Goal: Entertainment & Leisure: Consume media (video, audio)

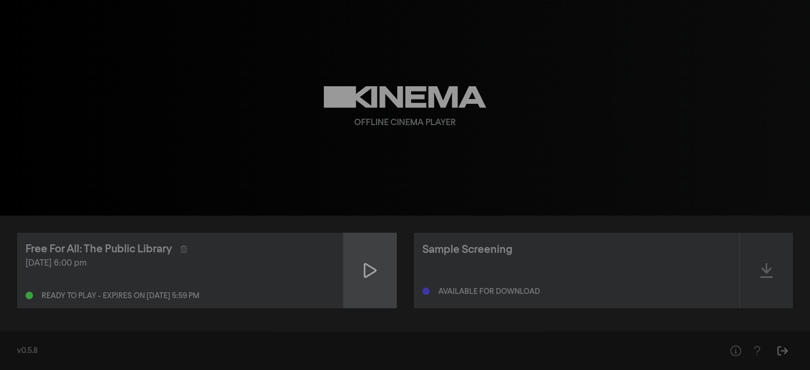
click at [369, 276] on icon at bounding box center [370, 270] width 13 height 17
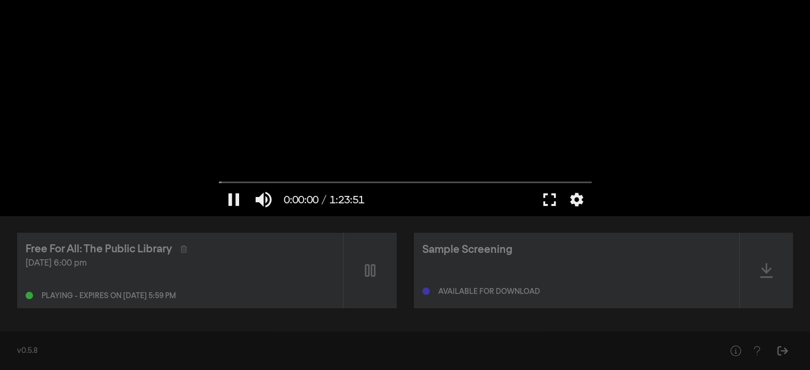
click at [549, 197] on button "fullscreen" at bounding box center [550, 200] width 30 height 32
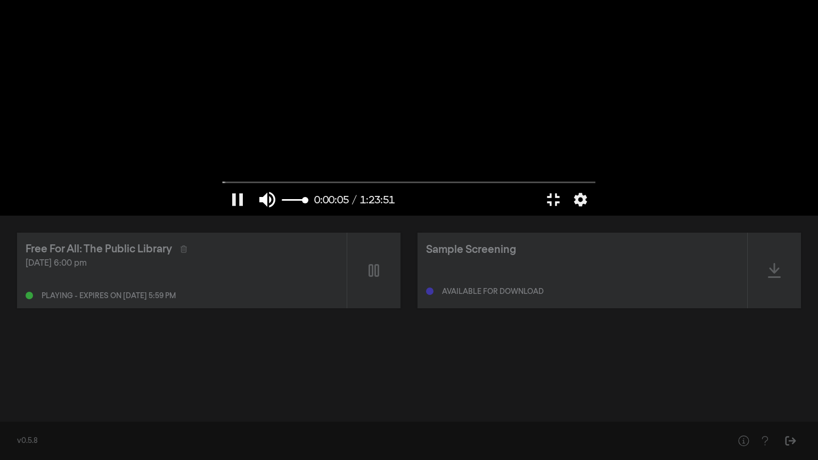
type input "5.438439"
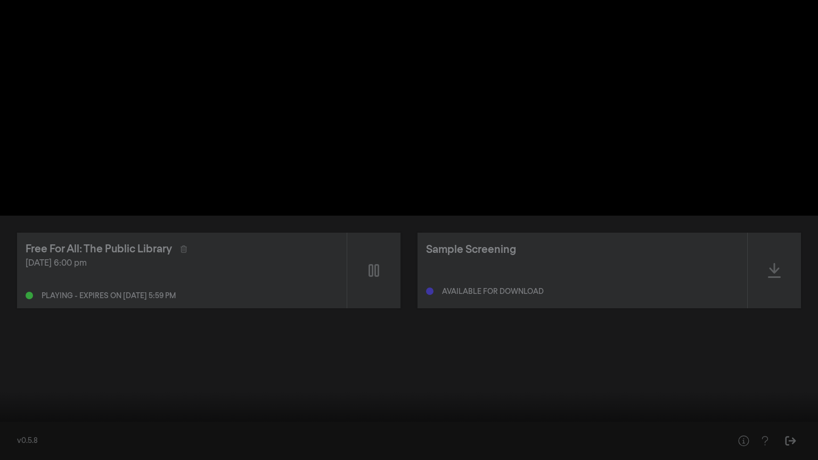
click at [765, 370] on button "fullscreen_exit" at bounding box center [771, 444] width 30 height 32
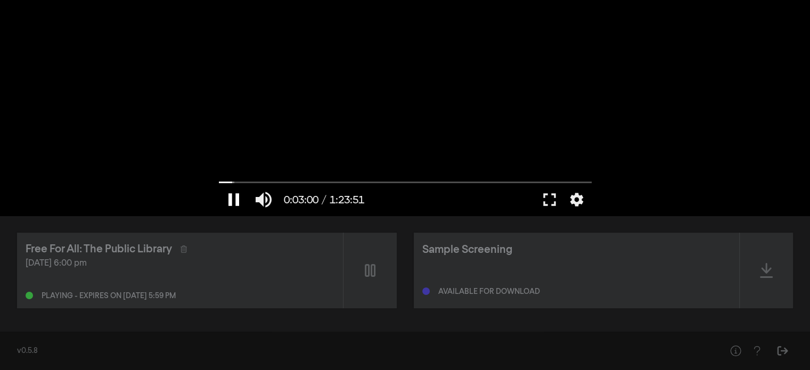
click at [241, 196] on button "pause" at bounding box center [234, 200] width 30 height 32
drag, startPoint x: 233, startPoint y: 184, endPoint x: 209, endPoint y: 185, distance: 24.6
type input "0"
click at [219, 185] on input "Seek" at bounding box center [405, 182] width 373 height 6
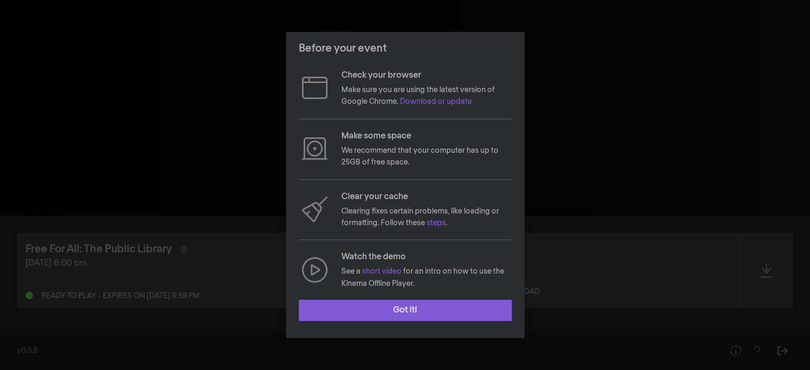
click at [455, 303] on button "Got it!" at bounding box center [405, 310] width 213 height 21
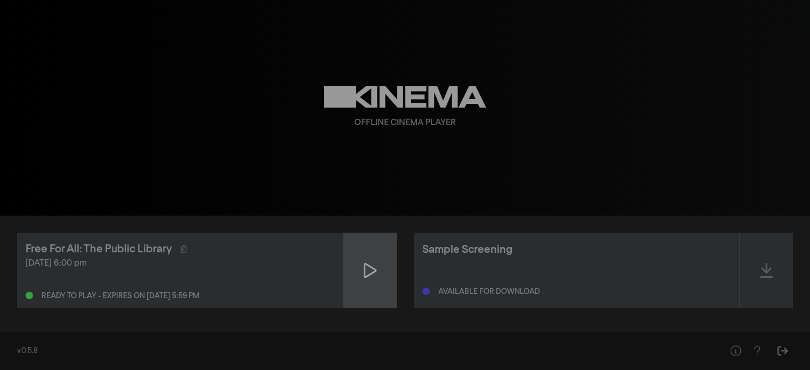
click at [393, 279] on div at bounding box center [370, 271] width 53 height 76
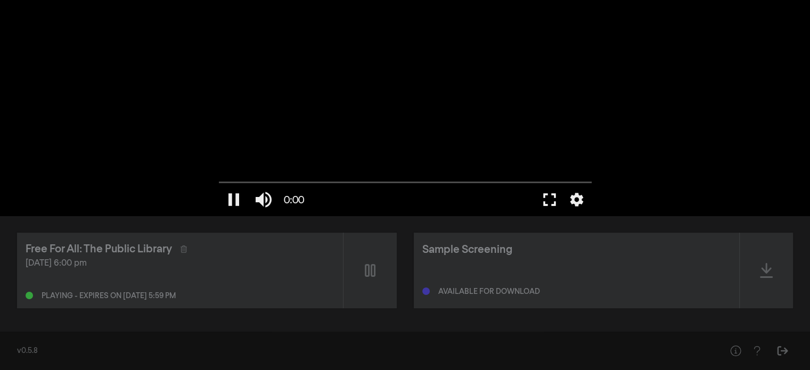
click at [559, 200] on button "fullscreen" at bounding box center [550, 200] width 30 height 32
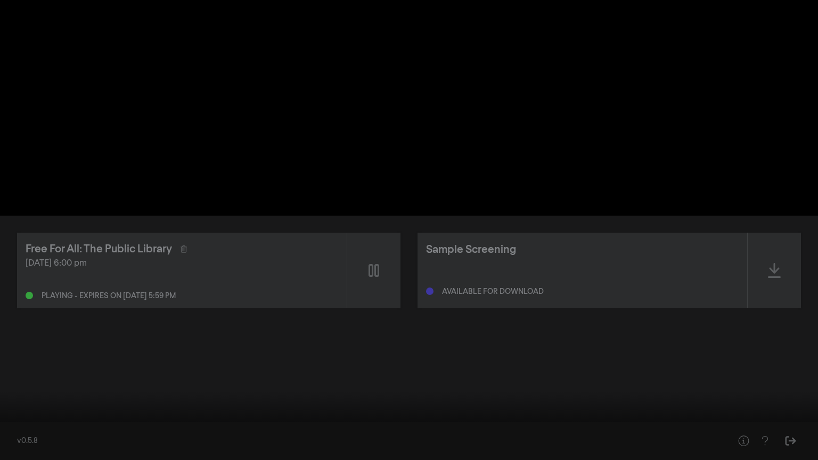
drag, startPoint x: 90, startPoint y: 373, endPoint x: 126, endPoint y: 423, distance: 61.1
click at [126, 370] on div "pause 0:00 volume_up fullscreen_exit settings closed_caption Captions Off setti…" at bounding box center [409, 230] width 818 height 460
click at [333, 306] on div at bounding box center [409, 230] width 818 height 460
click at [539, 148] on div at bounding box center [409, 230] width 818 height 460
type input "56.635883"
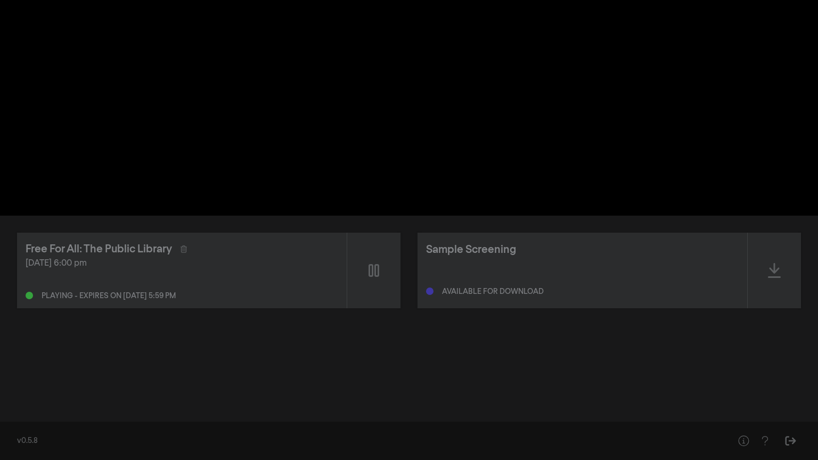
click at [35, 370] on button "pause" at bounding box center [20, 444] width 30 height 32
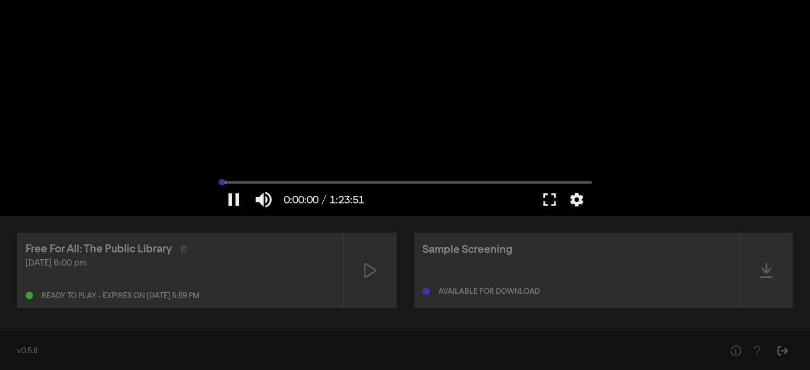
drag, startPoint x: 222, startPoint y: 181, endPoint x: 208, endPoint y: 182, distance: 13.9
type input "0"
click at [219, 182] on input "Seek" at bounding box center [405, 182] width 373 height 6
